Goal: Find specific page/section: Find specific page/section

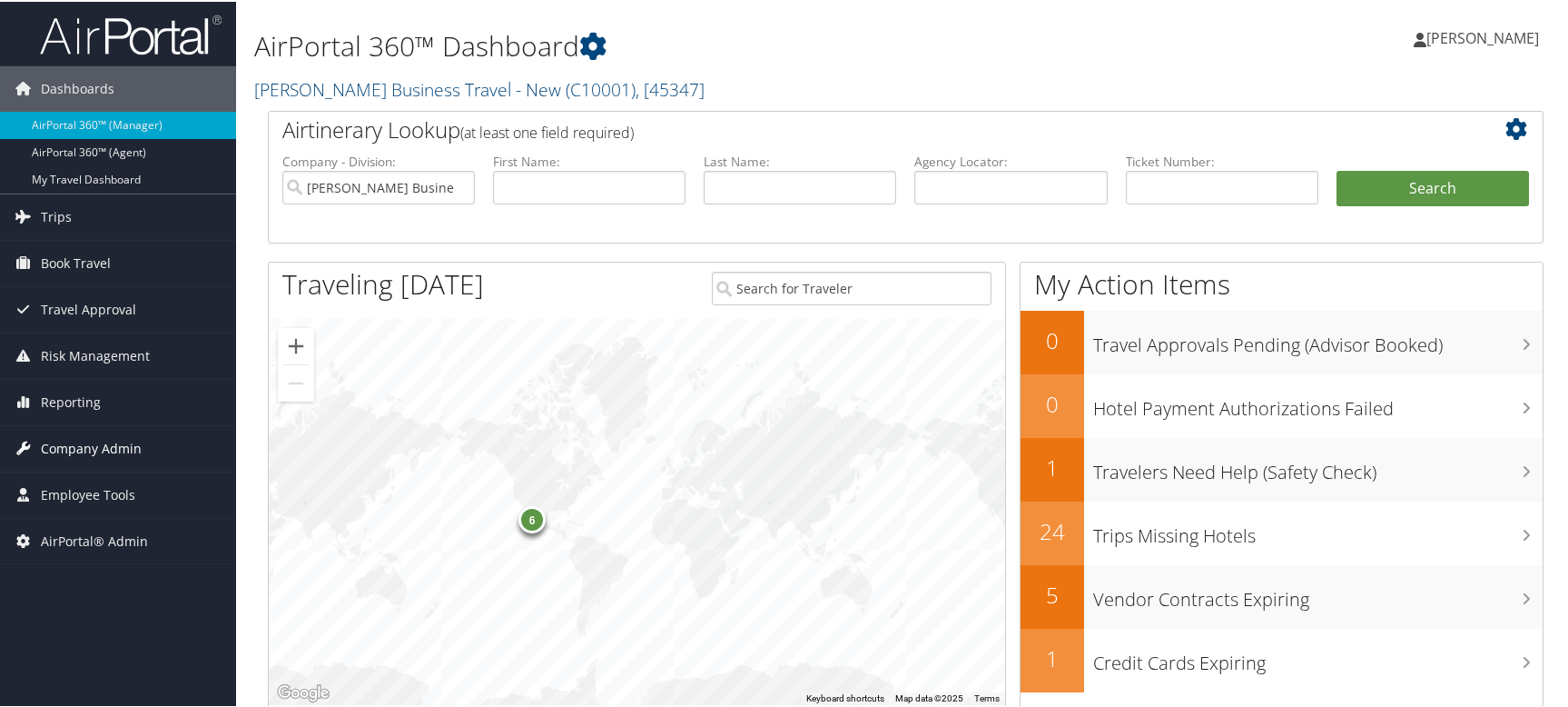
click at [87, 444] on span "Company Admin" at bounding box center [91, 447] width 101 height 45
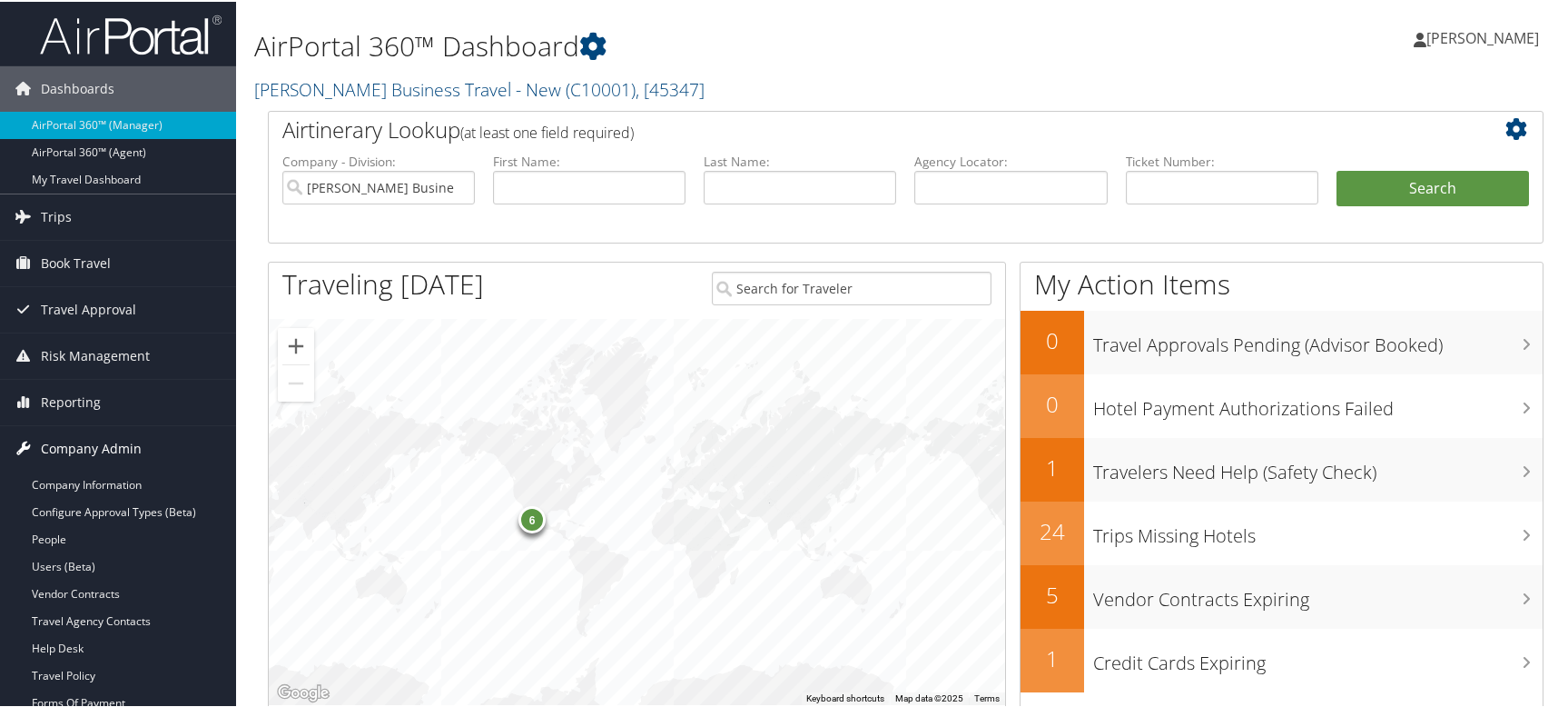
click at [84, 448] on span "Company Admin" at bounding box center [91, 447] width 101 height 45
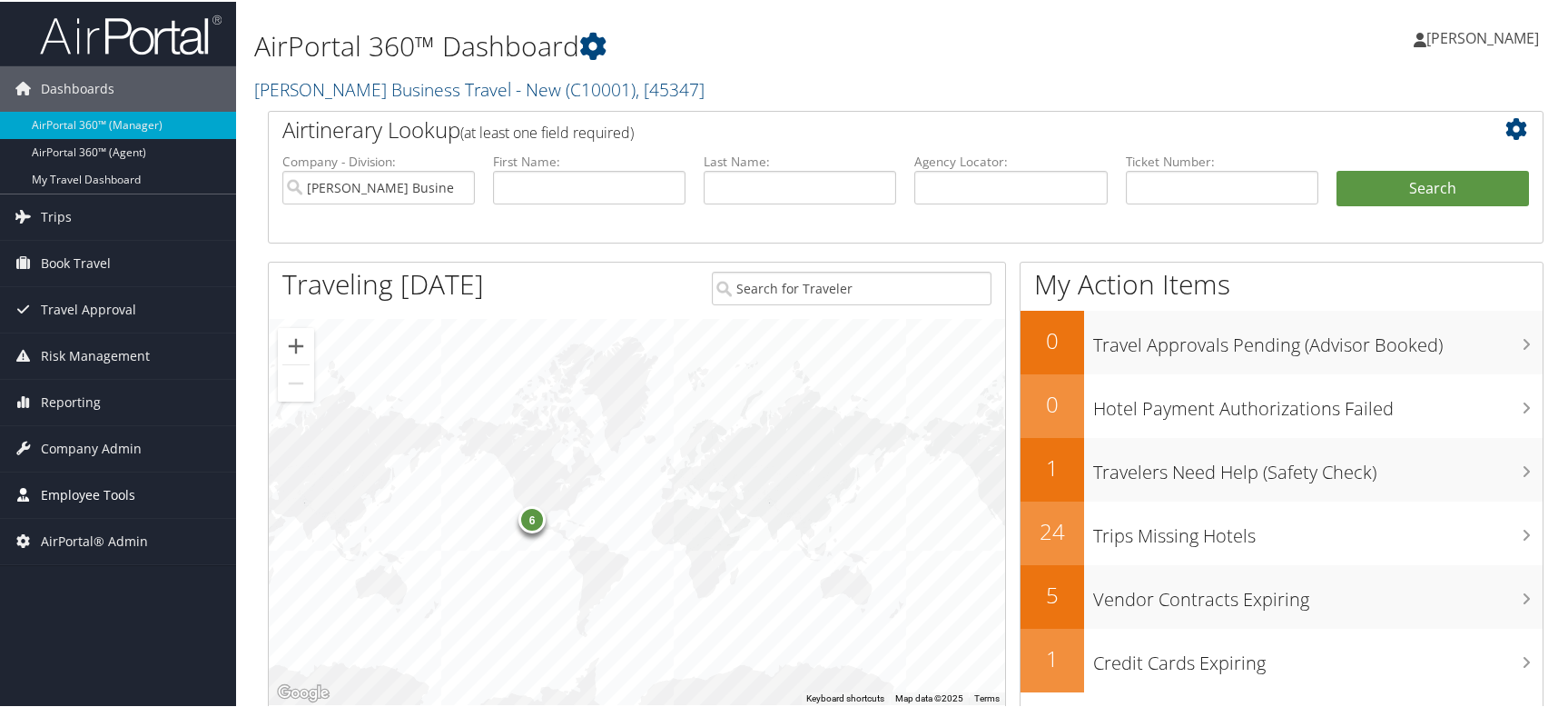
click at [91, 491] on span "Employee Tools" at bounding box center [88, 494] width 94 height 45
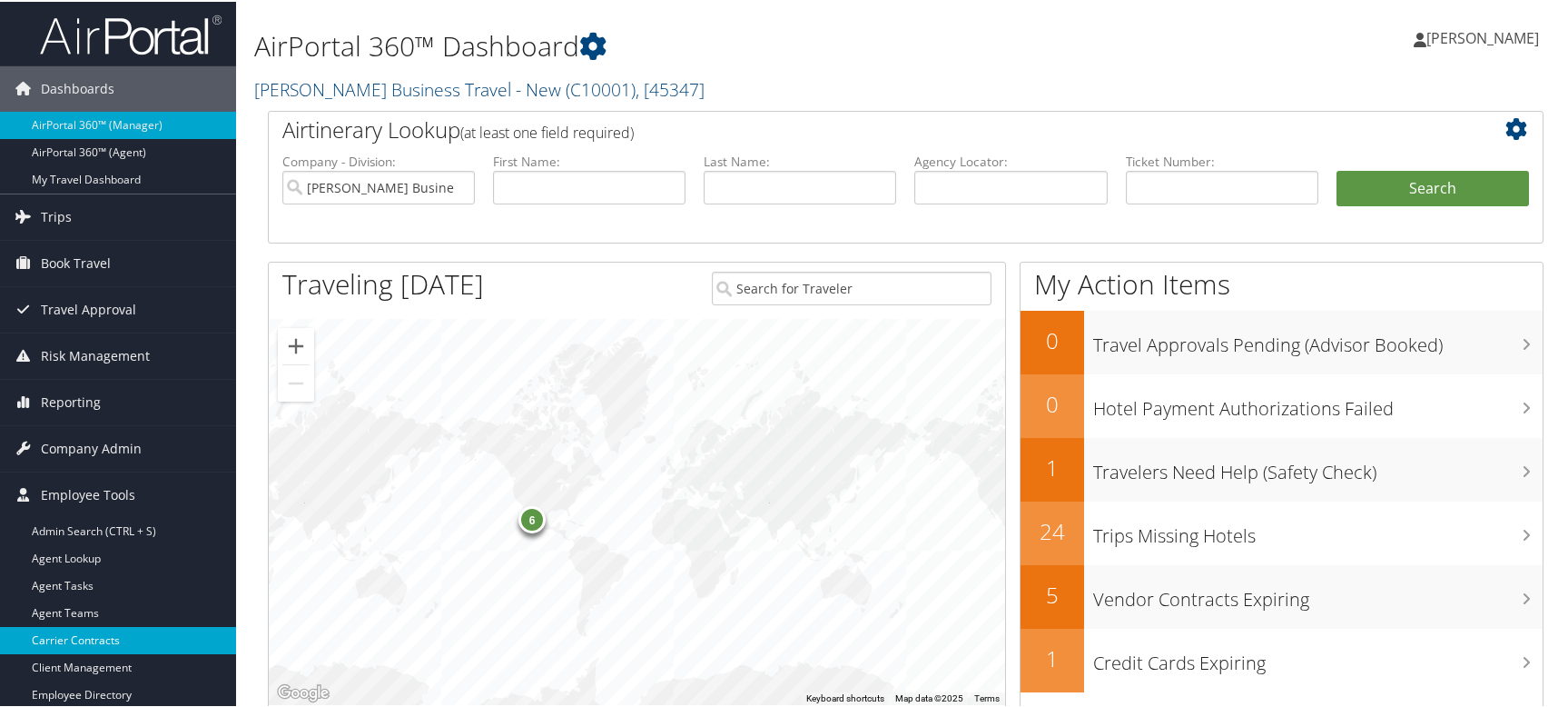
click at [90, 637] on link "Carrier Contracts" at bounding box center [117, 638] width 236 height 27
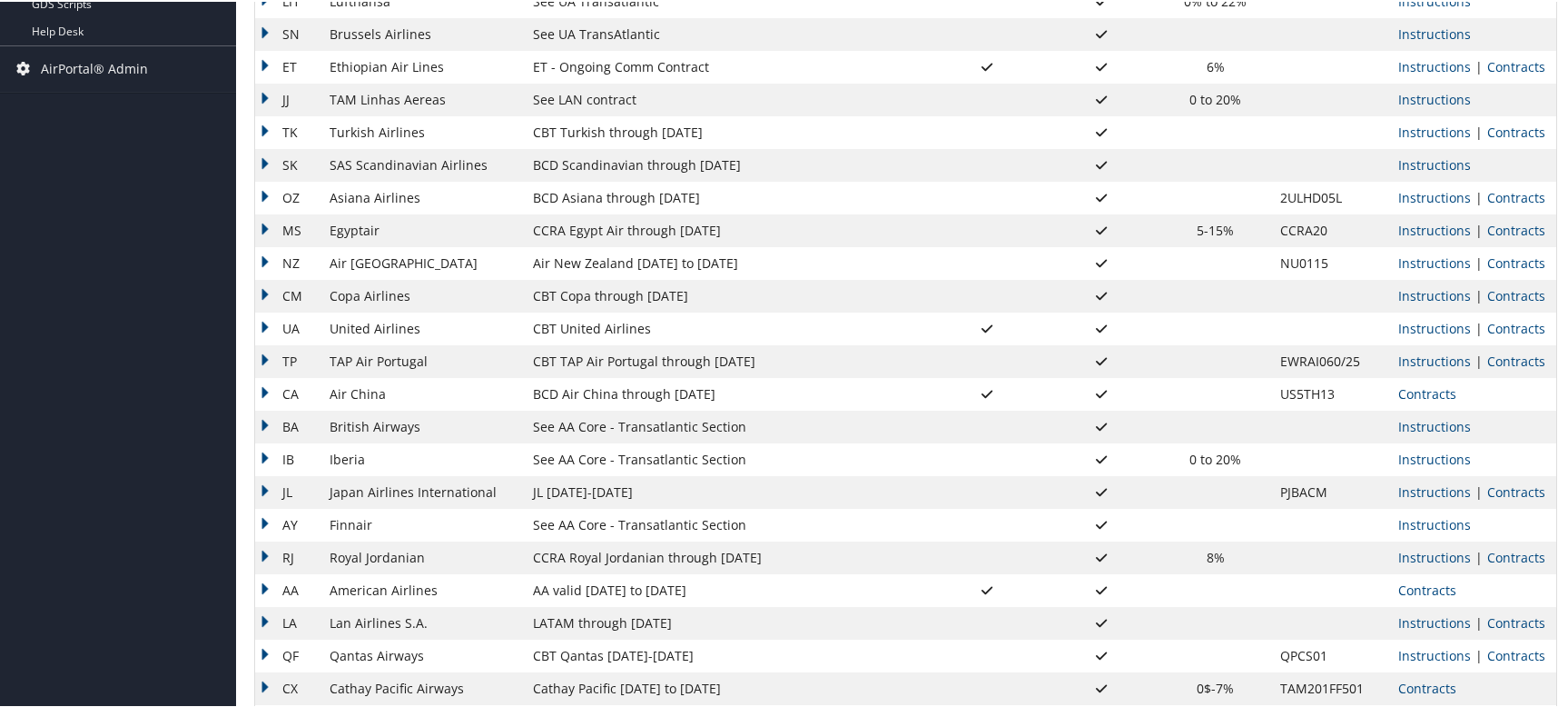
scroll to position [727, 0]
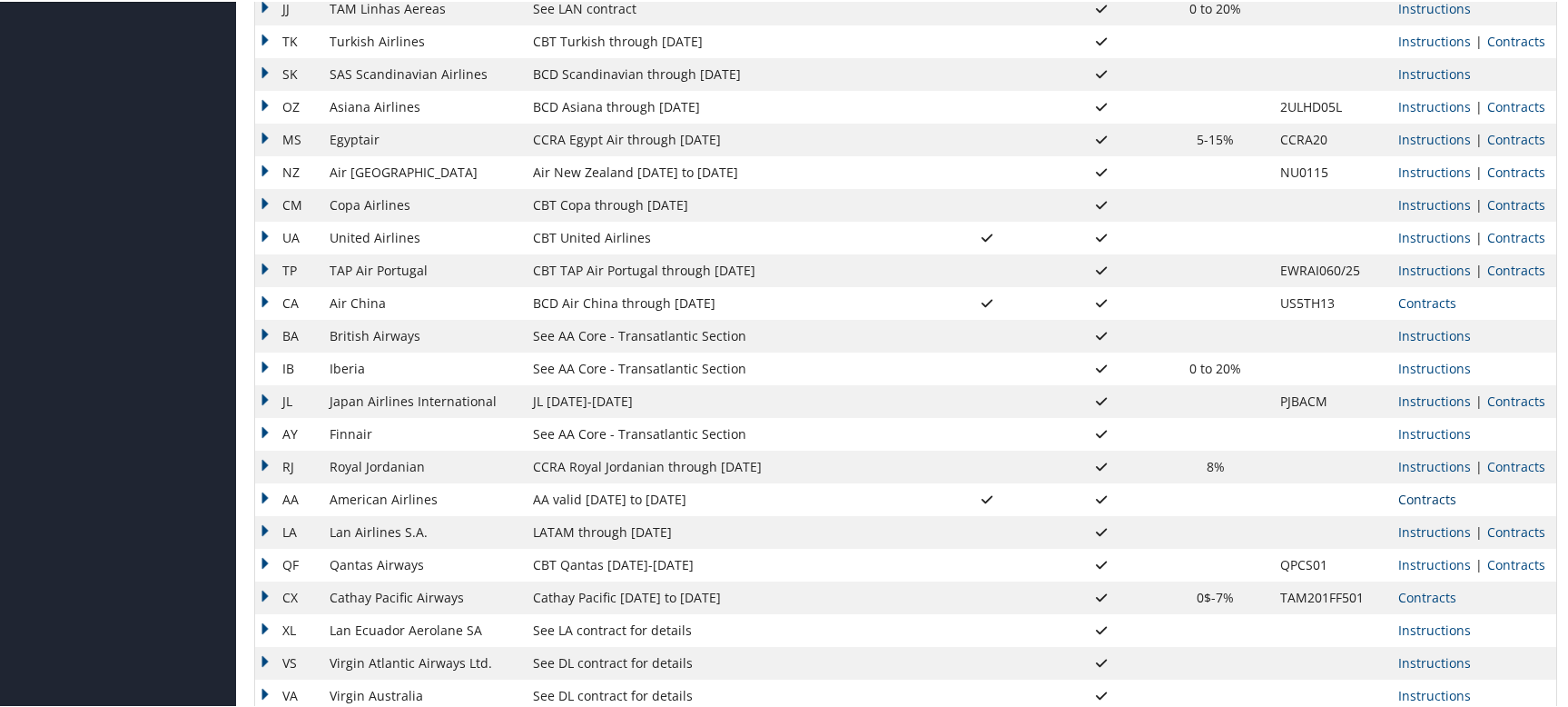
click at [1431, 496] on link "Contracts" at bounding box center [1427, 497] width 58 height 18
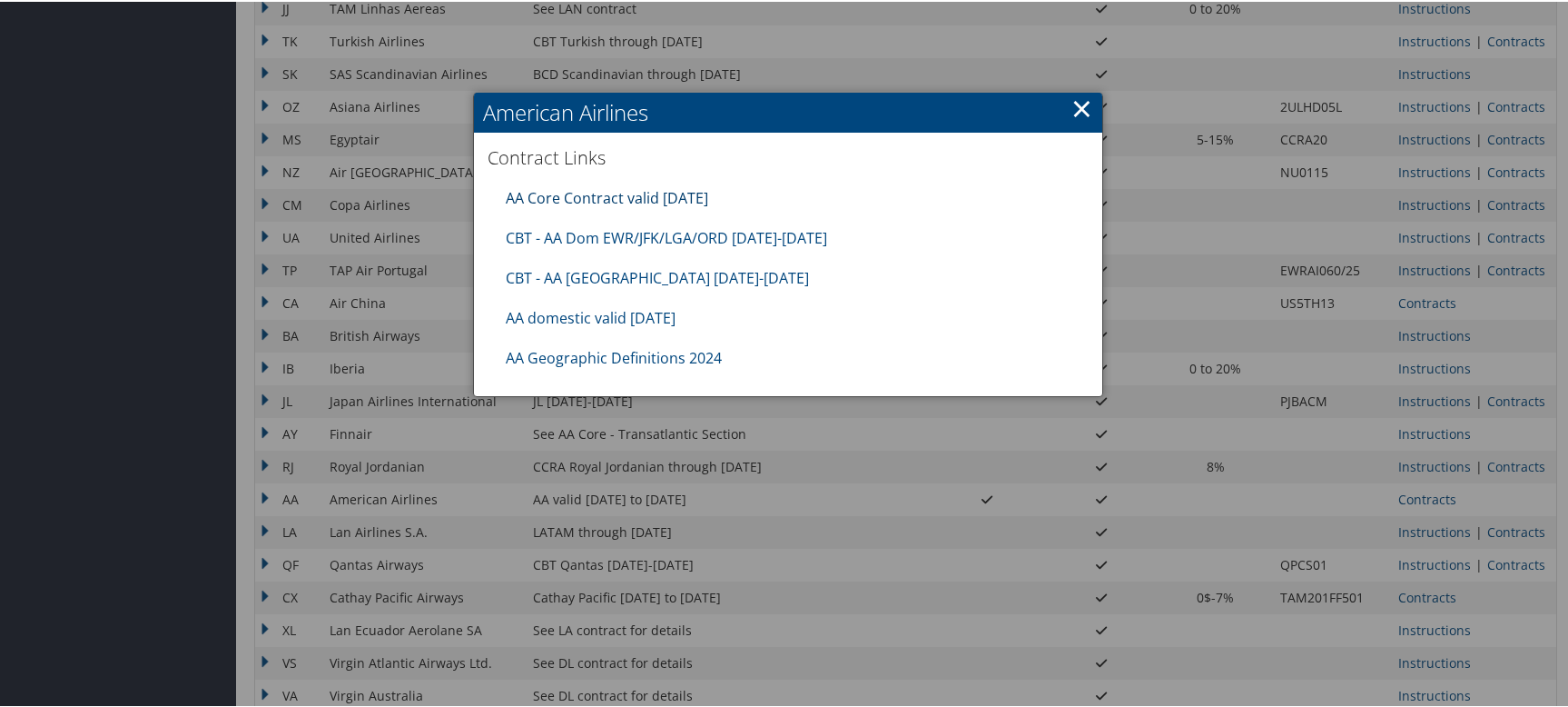
click at [584, 199] on link "AA Core Contract valid [DATE]" at bounding box center [607, 196] width 203 height 20
